Goal: Navigation & Orientation: Find specific page/section

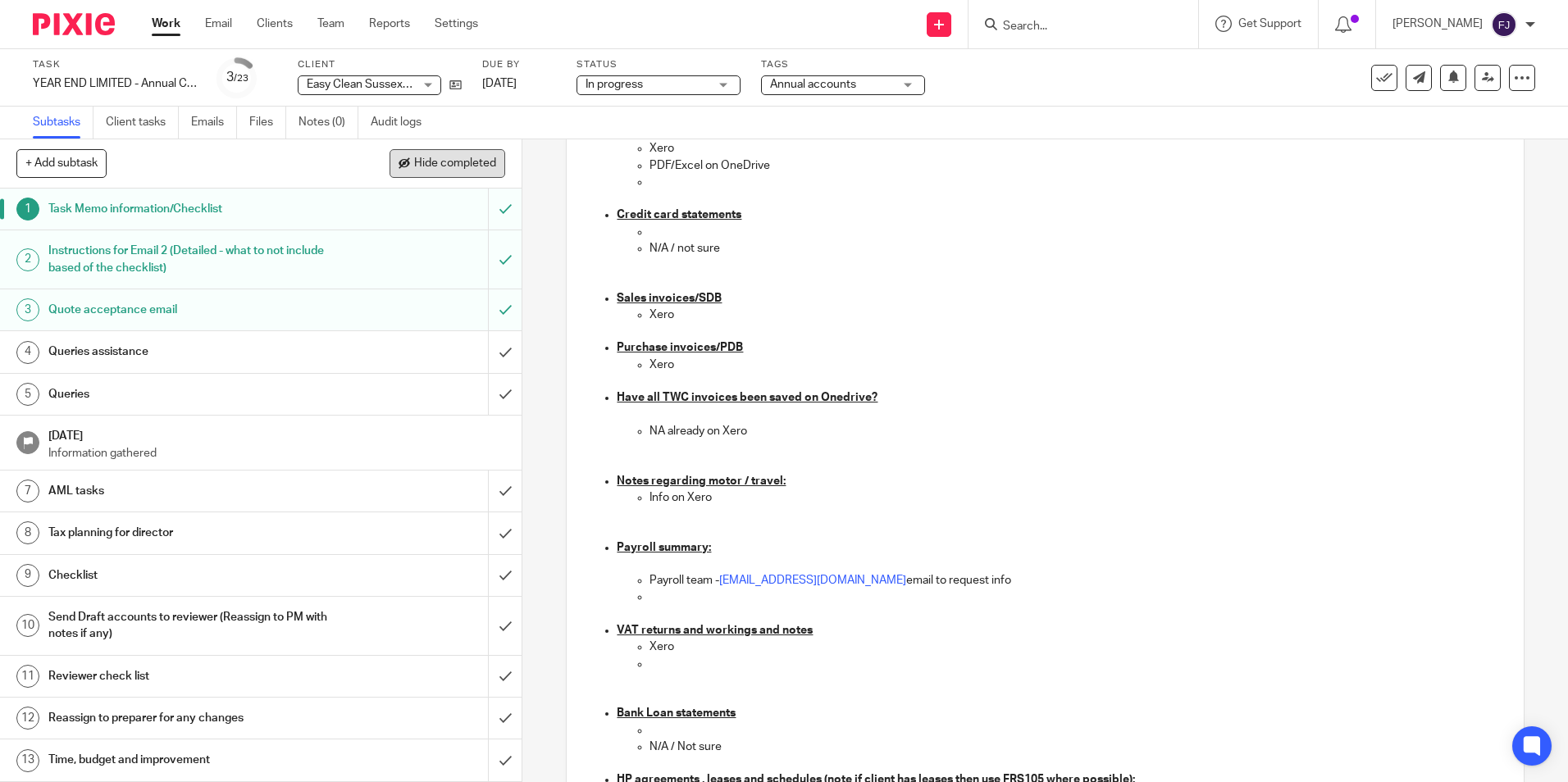
scroll to position [574, 0]
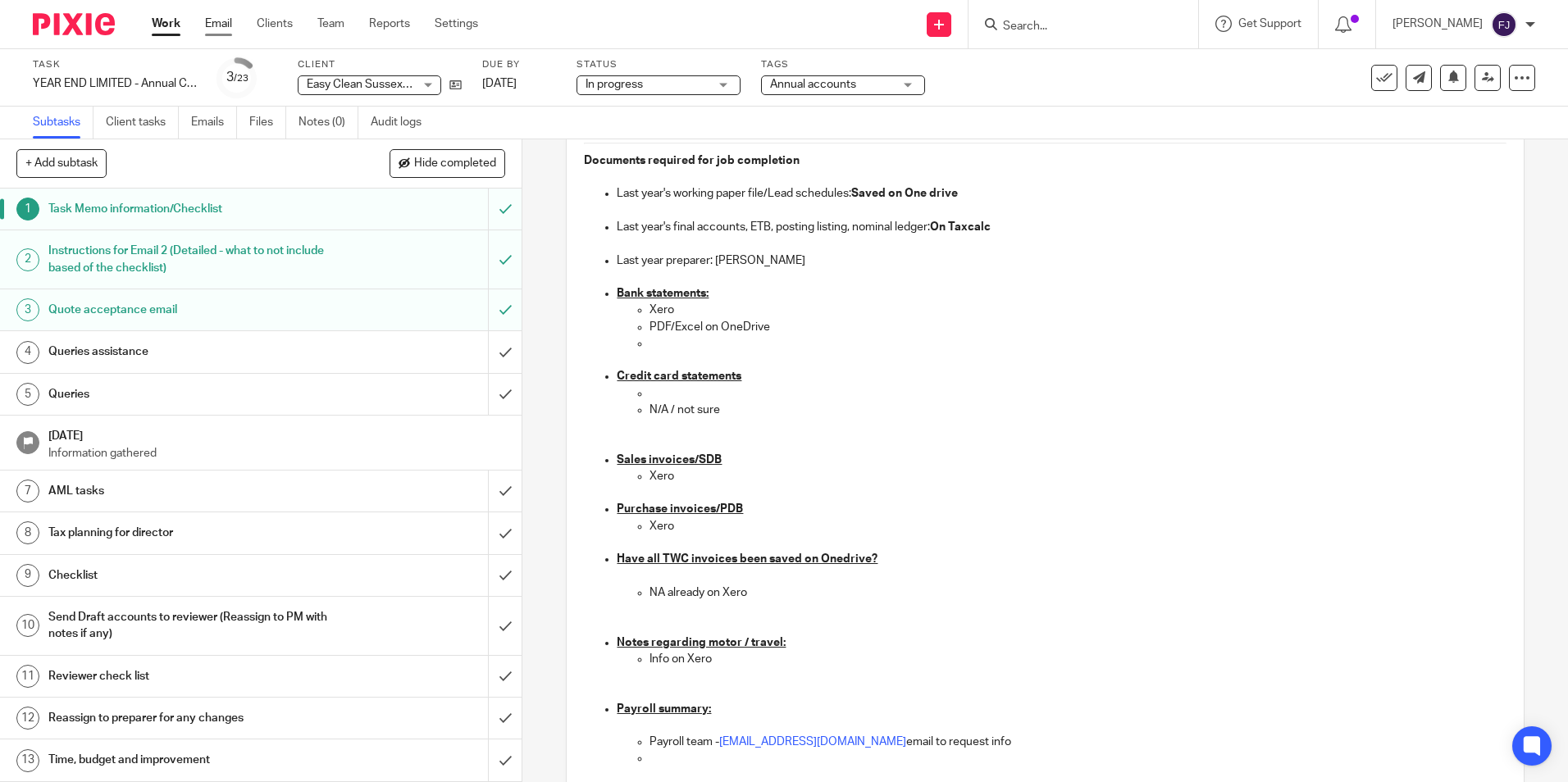
click at [219, 17] on link "Email" at bounding box center [218, 24] width 27 height 17
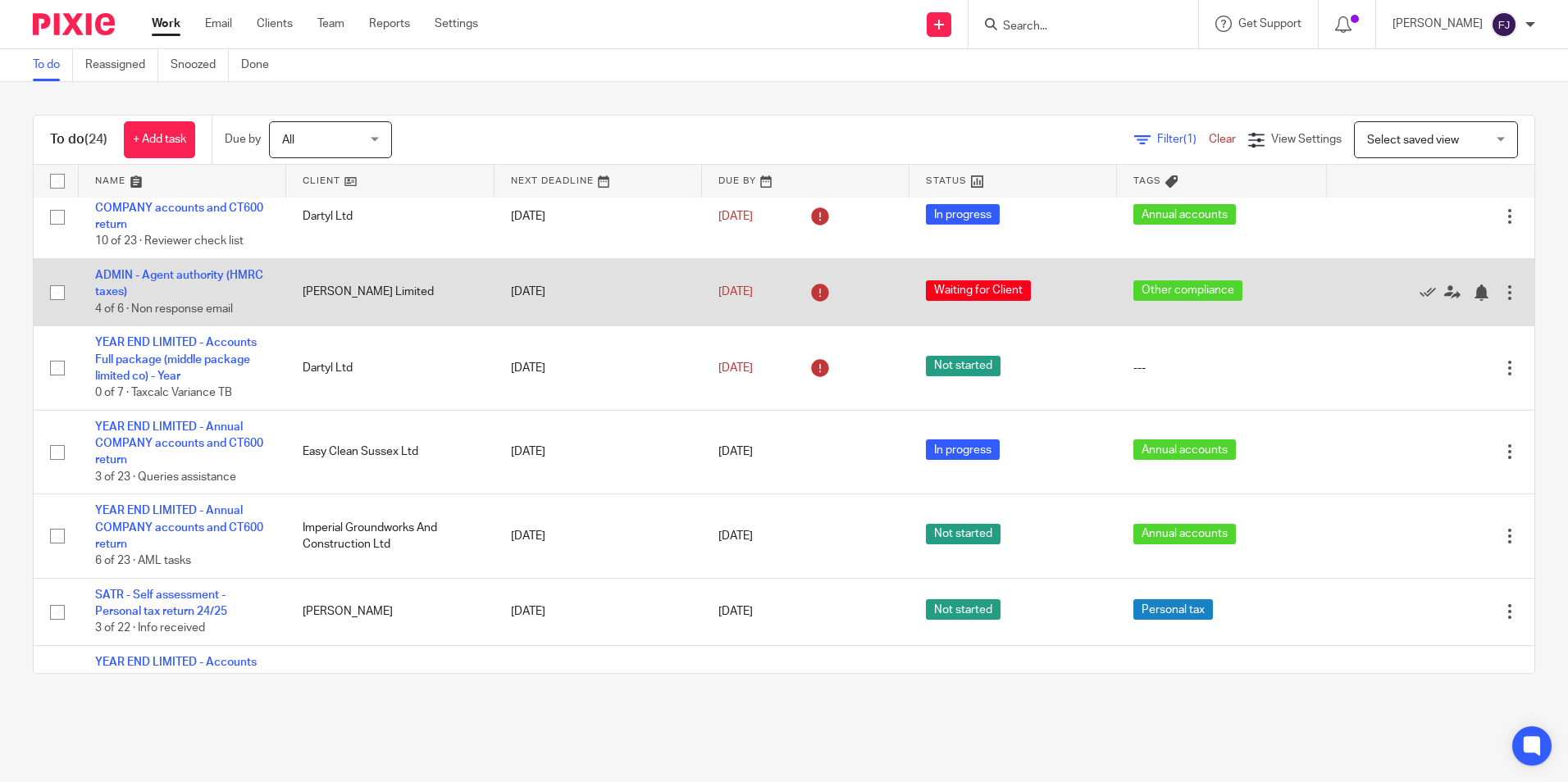
scroll to position [1469, 0]
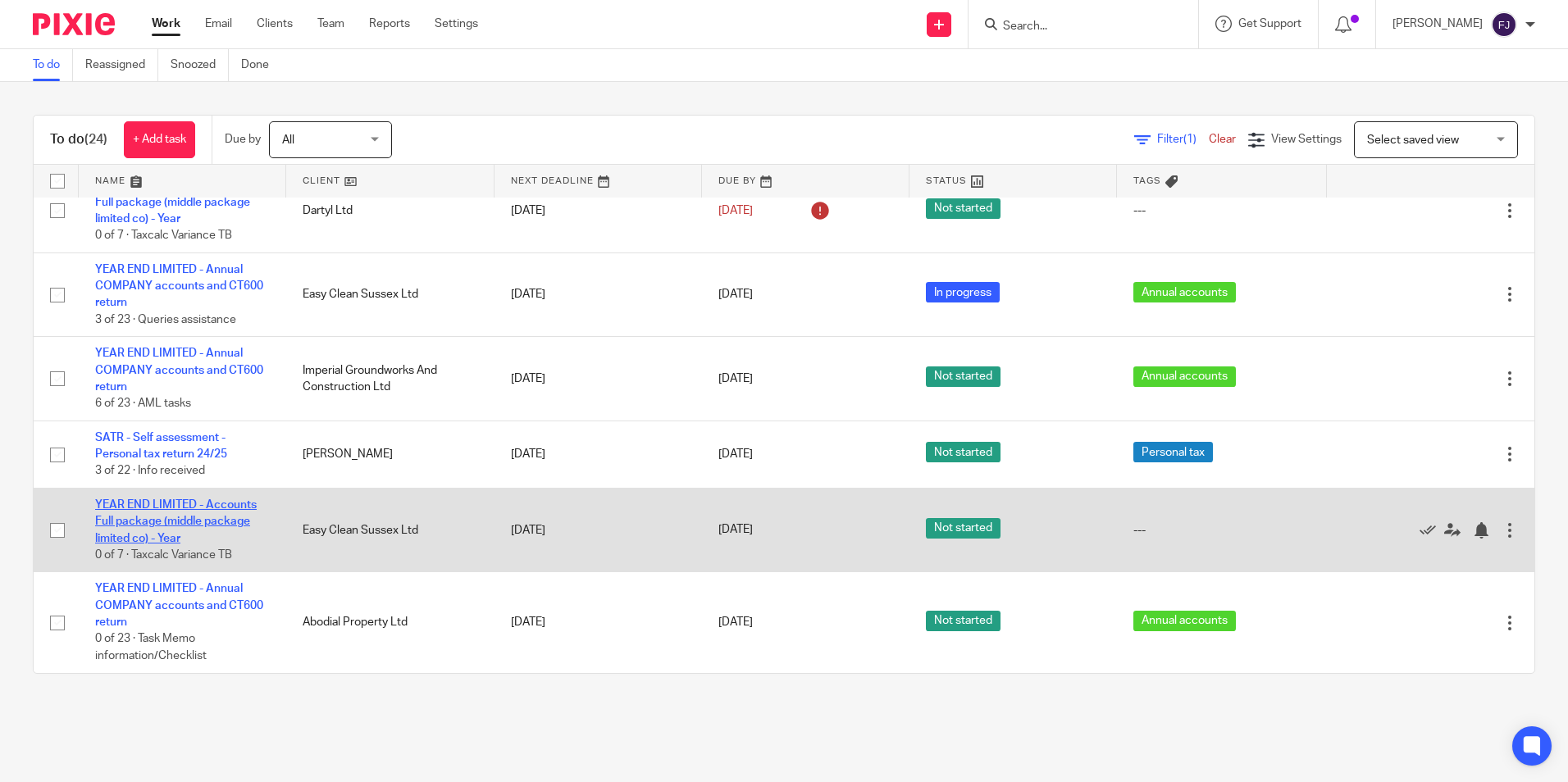
click at [202, 503] on link "YEAR END LIMITED - Accounts Full package (middle package limited co) - Year" at bounding box center [176, 522] width 162 height 45
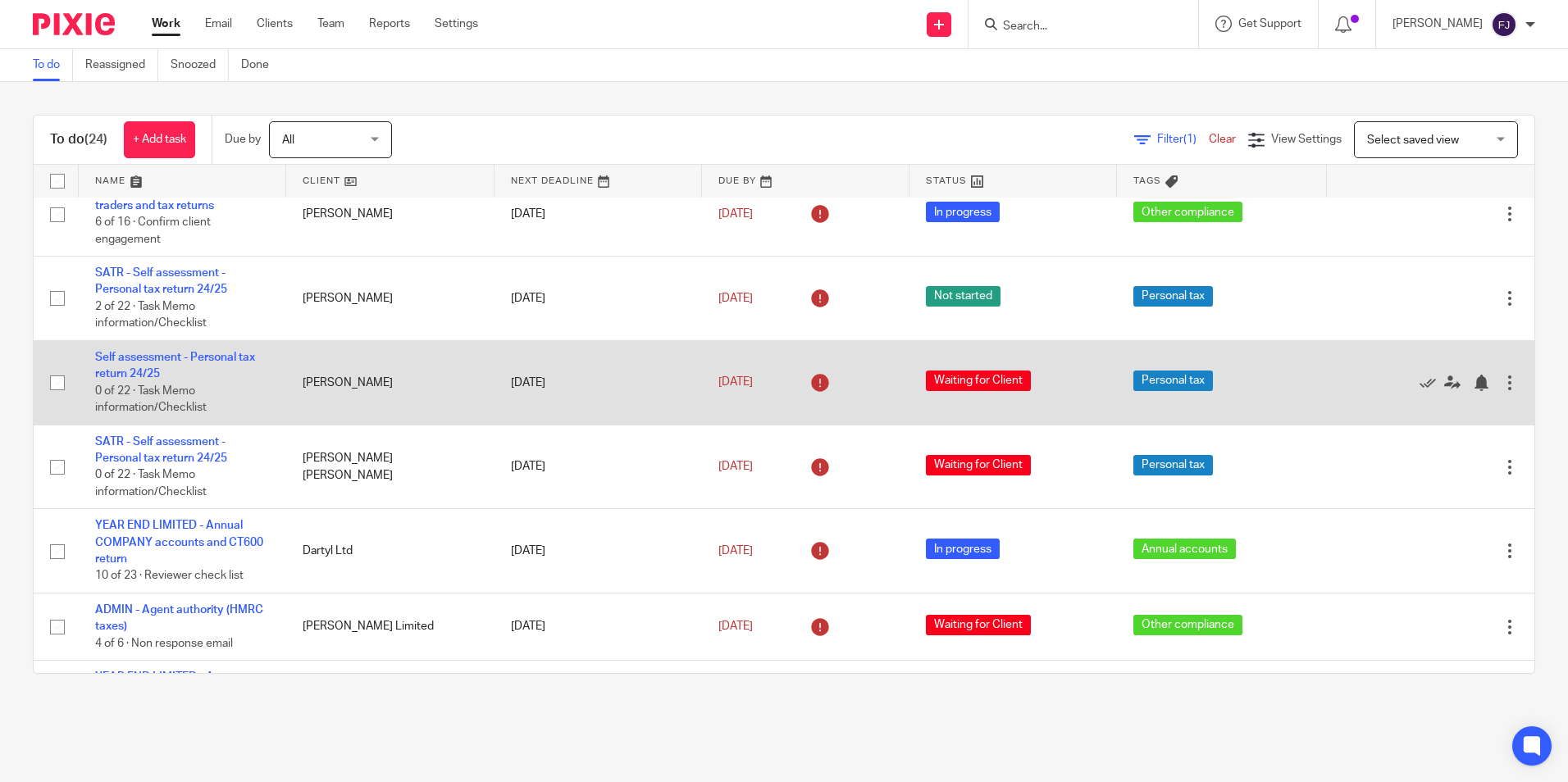
scroll to position [896, 0]
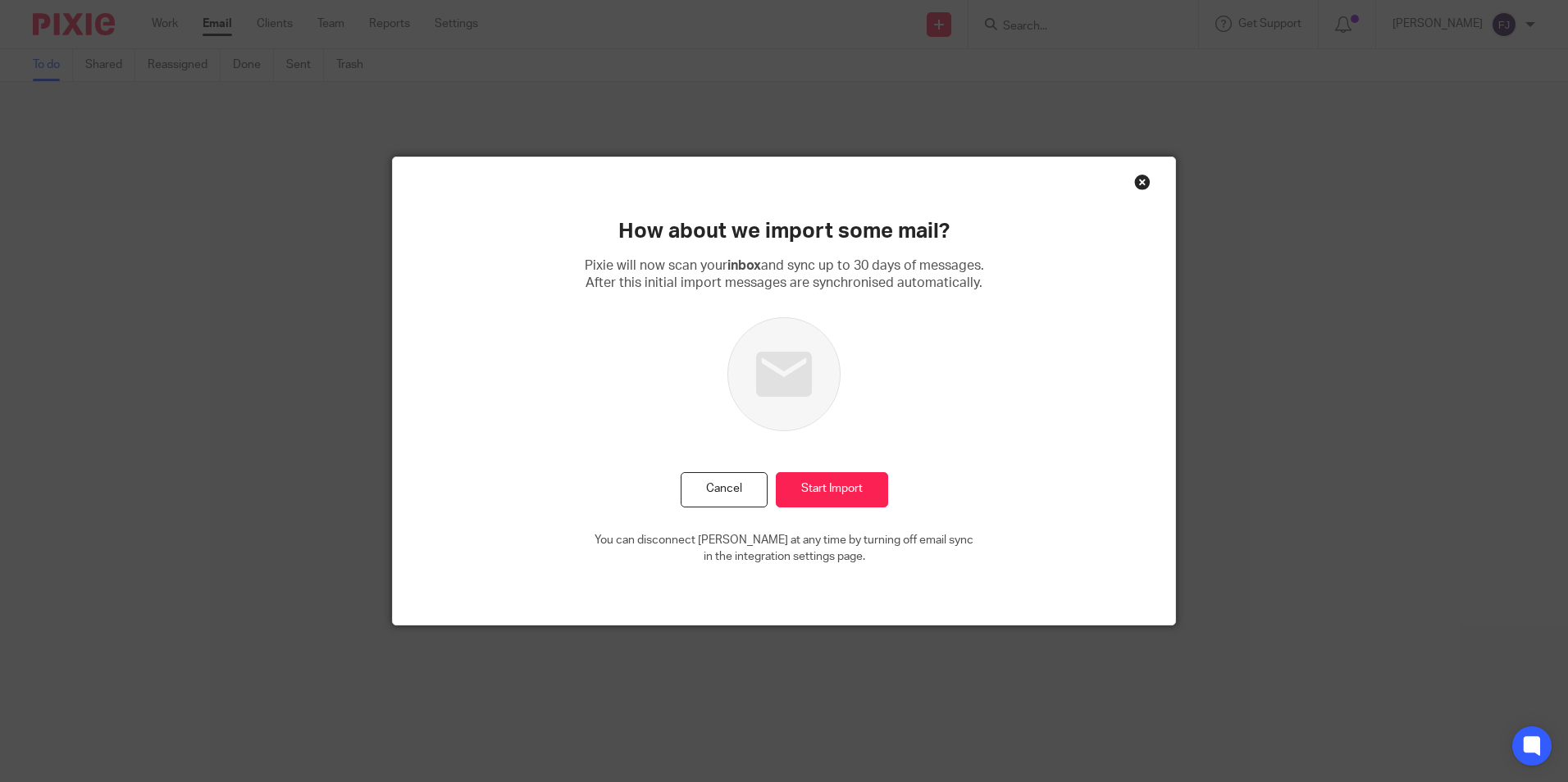
click at [1140, 182] on div "Close this dialog window" at bounding box center [1142, 182] width 17 height 17
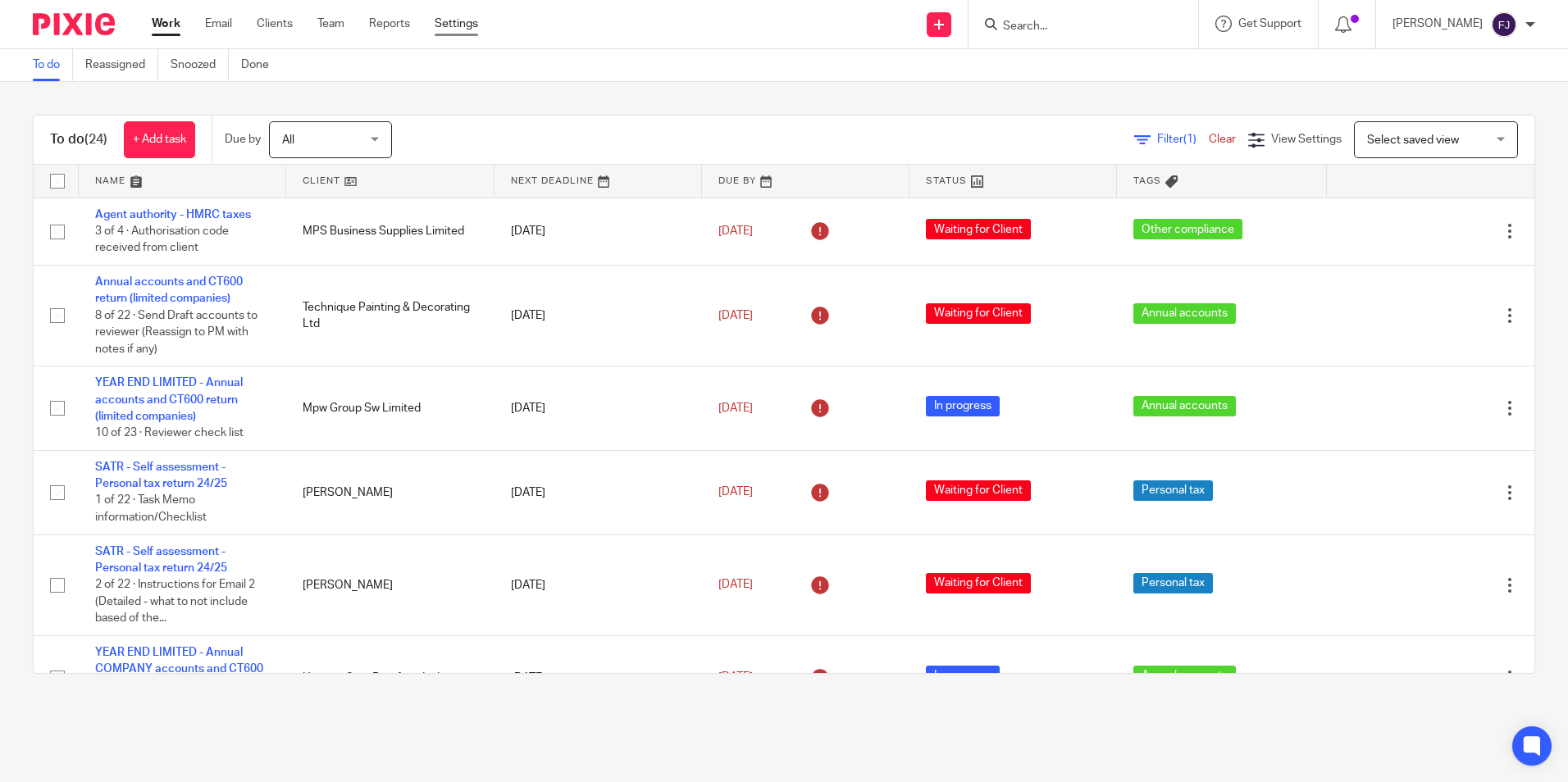
click at [461, 22] on link "Settings" at bounding box center [456, 24] width 43 height 17
